Goal: Contribute content: Contribute content

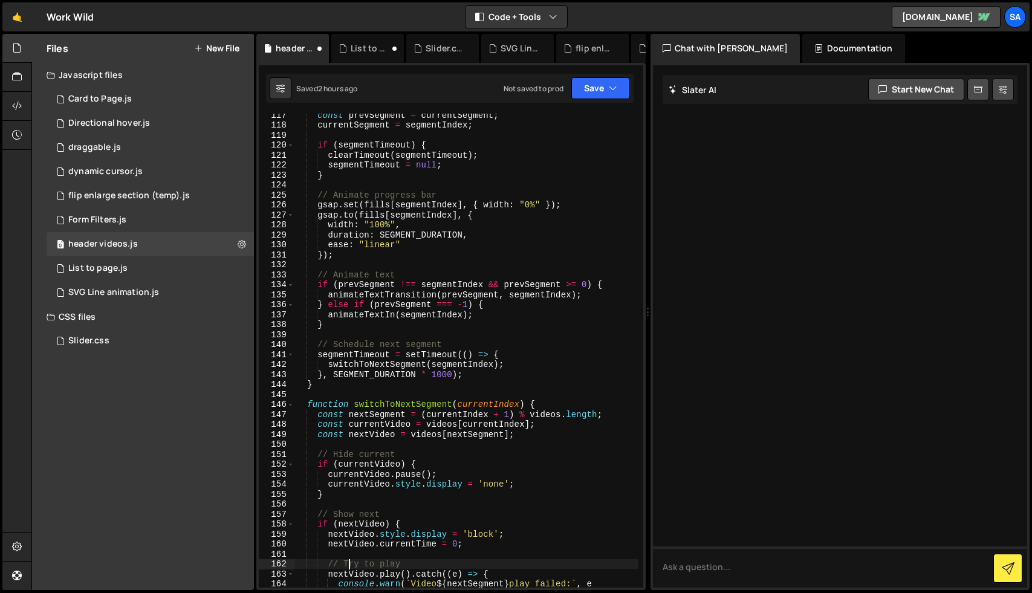
scroll to position [1190, 0]
click at [125, 96] on div "Card to Page.js" at bounding box center [99, 99] width 63 height 11
click at [236, 97] on button at bounding box center [242, 99] width 22 height 22
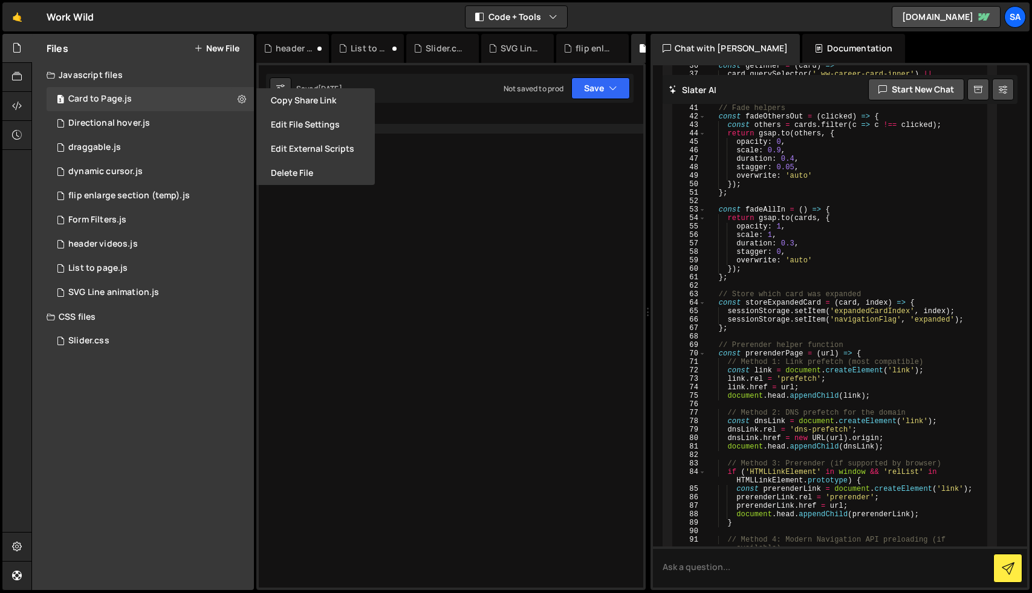
scroll to position [3864, 0]
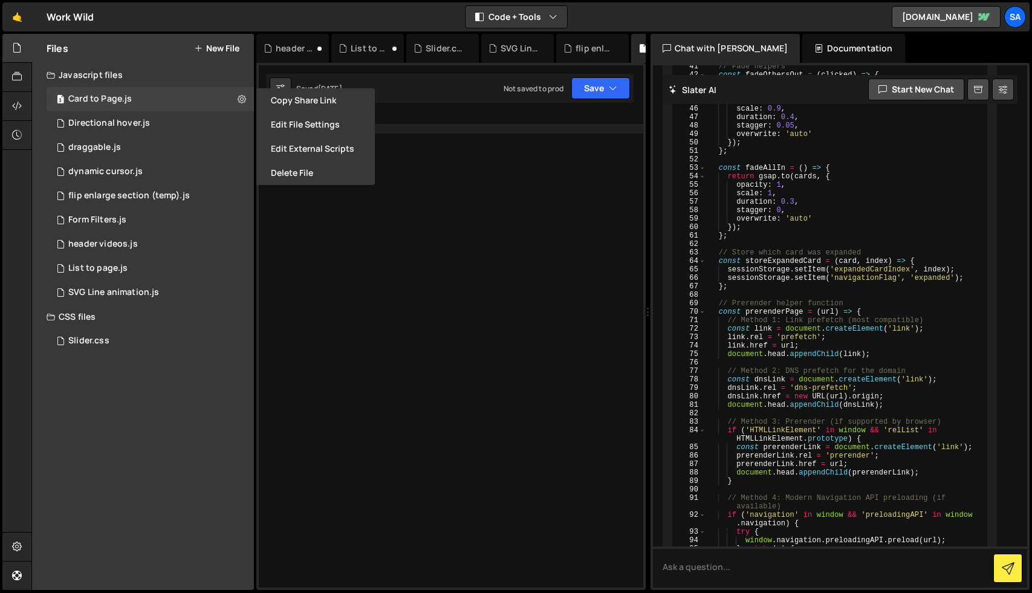
click at [395, 222] on div at bounding box center [464, 361] width 360 height 494
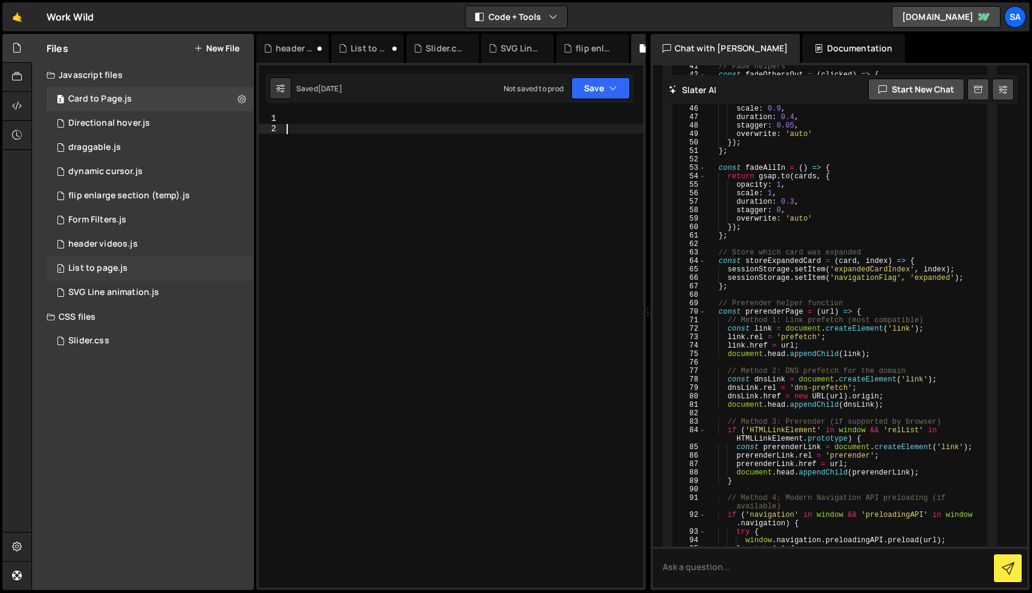
click at [110, 270] on div "List to page.js" at bounding box center [97, 268] width 59 height 11
click at [245, 270] on icon at bounding box center [242, 267] width 8 height 11
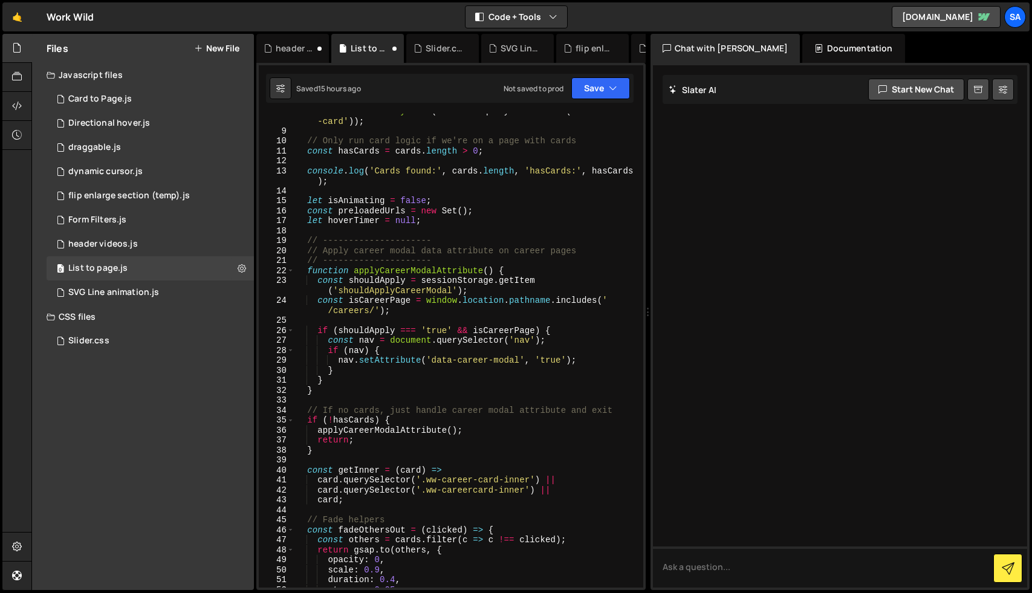
scroll to position [0, 0]
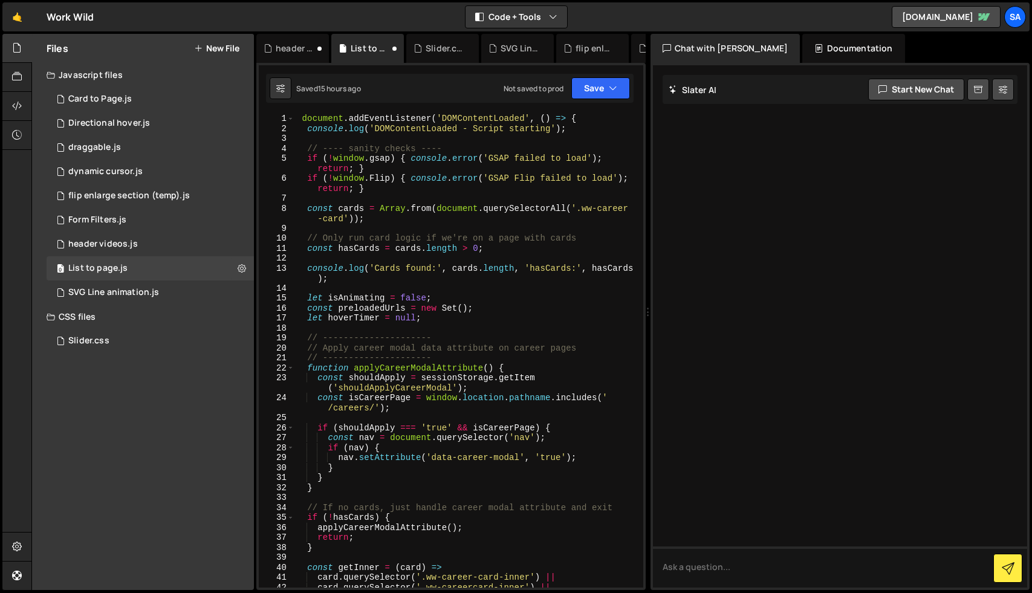
type textarea "const hasCards = cards.length > 0;"
click at [432, 251] on div "document . addEventListener ( 'DOMContentLoaded' , ( ) => { console . log ( 'DO…" at bounding box center [466, 361] width 344 height 494
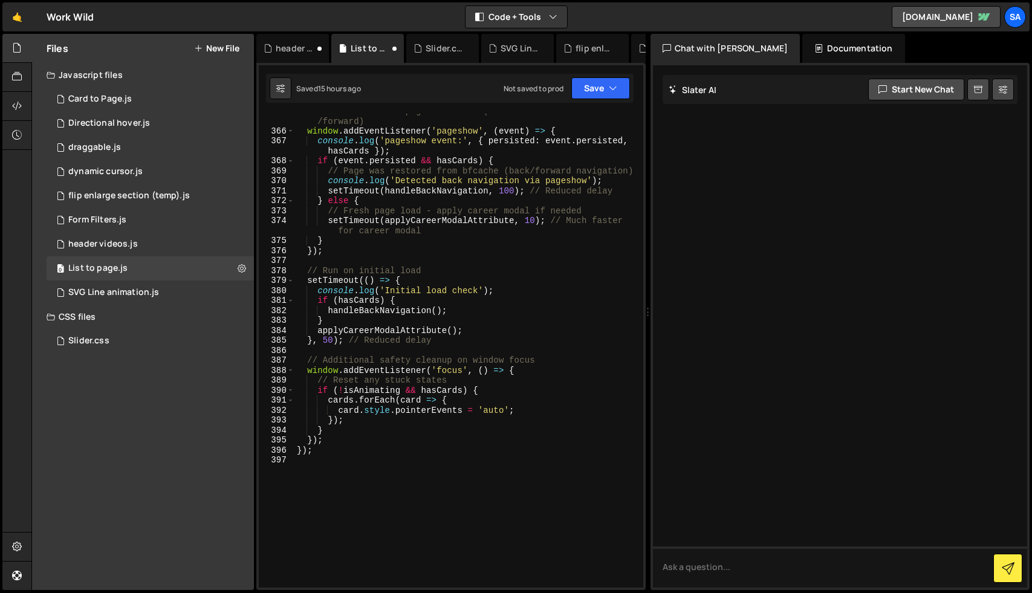
scroll to position [3863, 0]
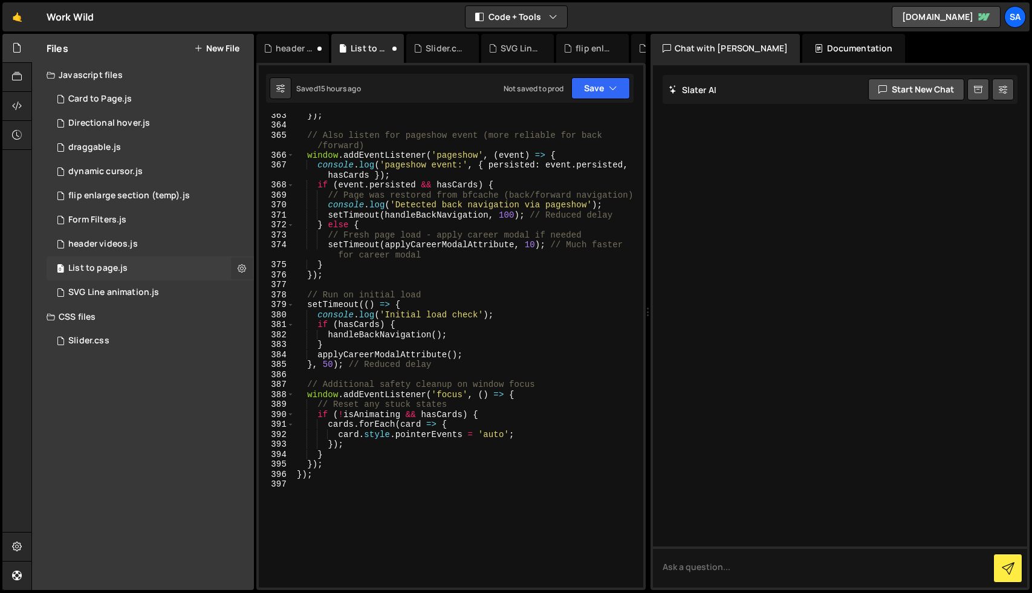
click at [242, 264] on icon at bounding box center [242, 267] width 8 height 11
type input "List to page"
radio input "true"
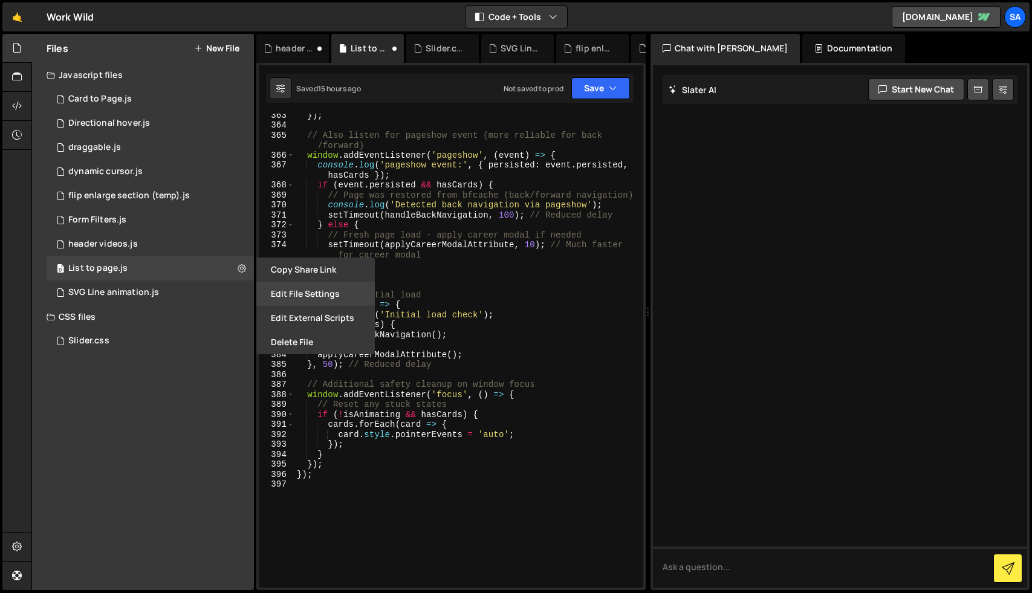
click at [294, 294] on button "Edit File Settings" at bounding box center [315, 294] width 118 height 24
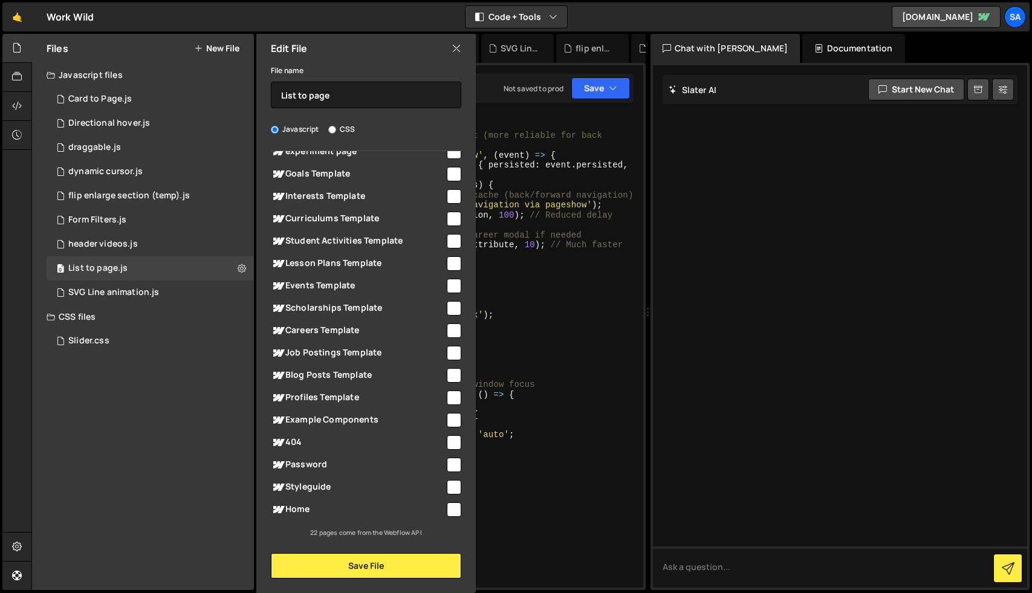
scroll to position [0, 0]
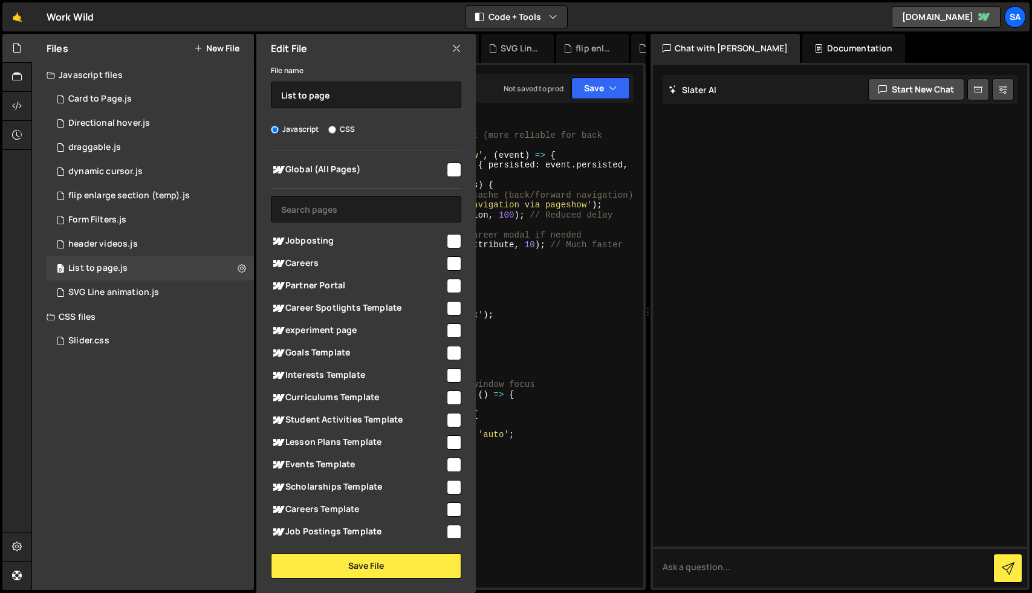
type textarea "// Run on initial load"
click at [533, 291] on div "}) ; // Also listen for pageshow event (more reliable for back /forward) window…" at bounding box center [466, 357] width 344 height 494
